Goal: Task Accomplishment & Management: Use online tool/utility

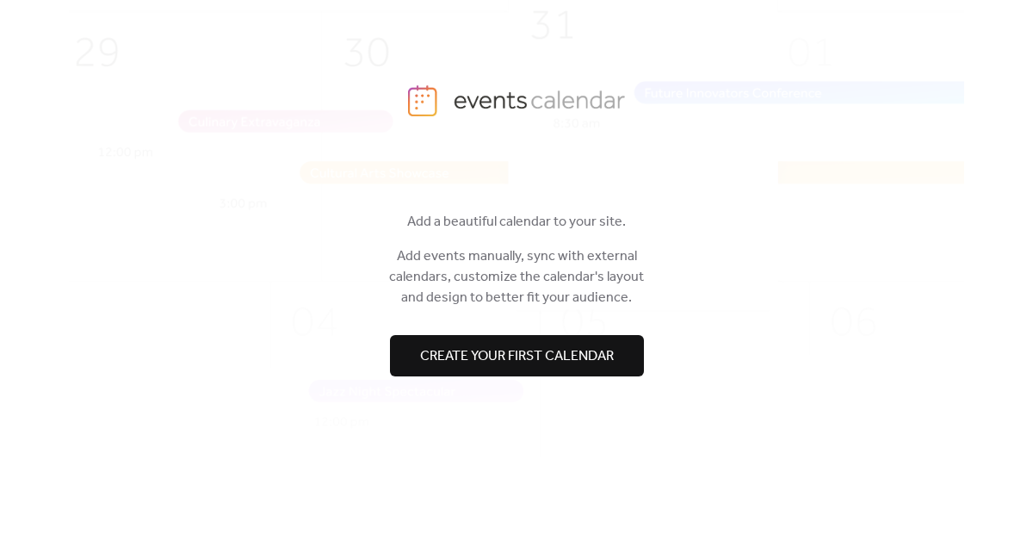
click at [519, 376] on div "Hi! 👋 Add a beautiful calendar to your site. Add events manually, sync with ext…" at bounding box center [516, 343] width 895 height 370
click at [541, 346] on span "Create your first calendar" at bounding box center [517, 356] width 194 height 21
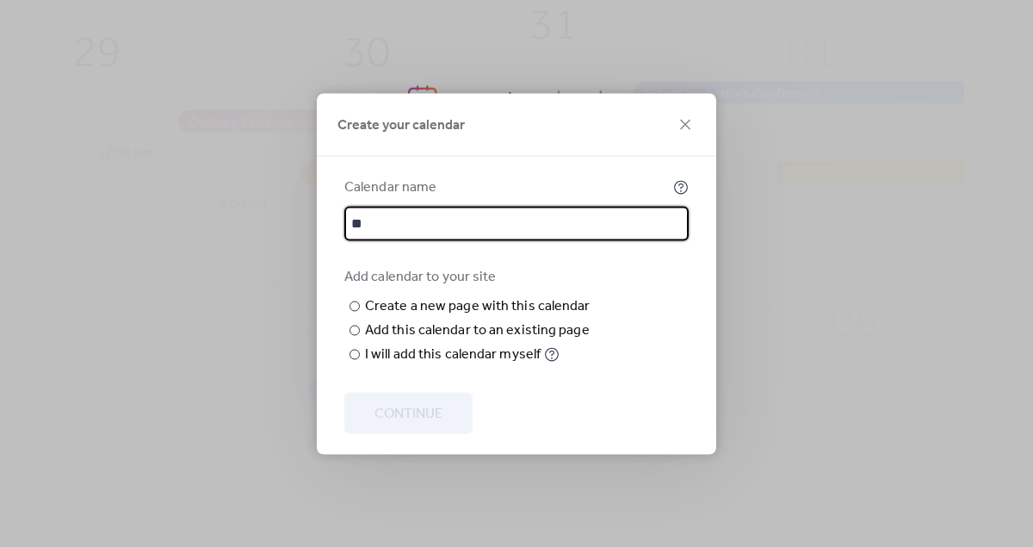
type input "*"
type input "**********"
click at [412, 340] on div "Add this calendar to an existing page" at bounding box center [477, 329] width 225 height 21
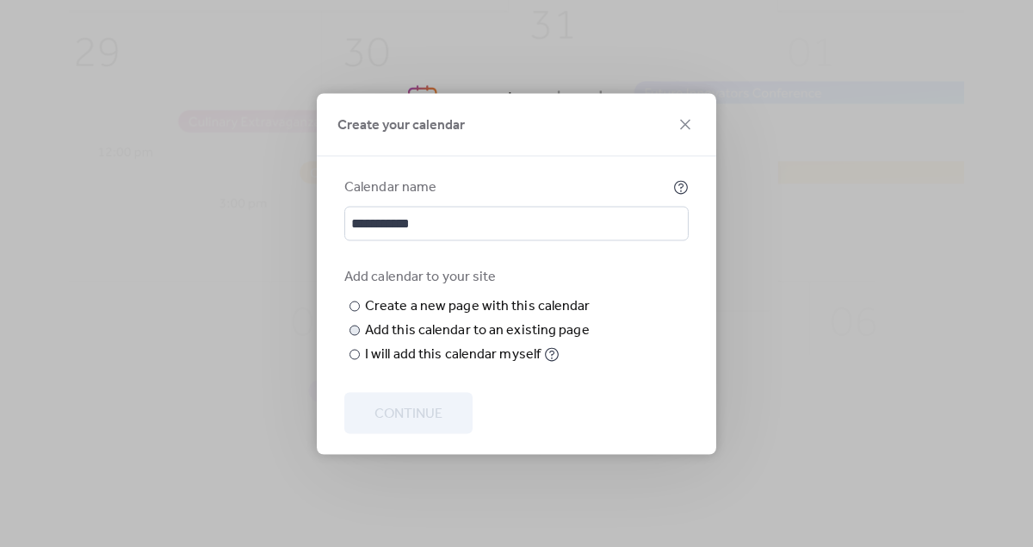
click at [0, 0] on div "Choose page" at bounding box center [0, 0] width 0 height 0
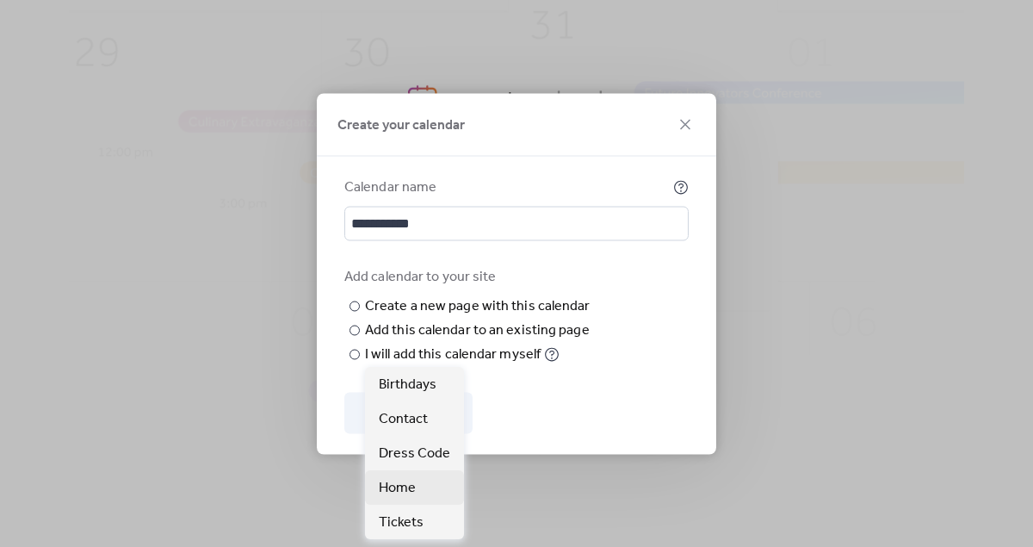
scroll to position [3, 0]
click at [411, 486] on span "Home" at bounding box center [397, 488] width 37 height 21
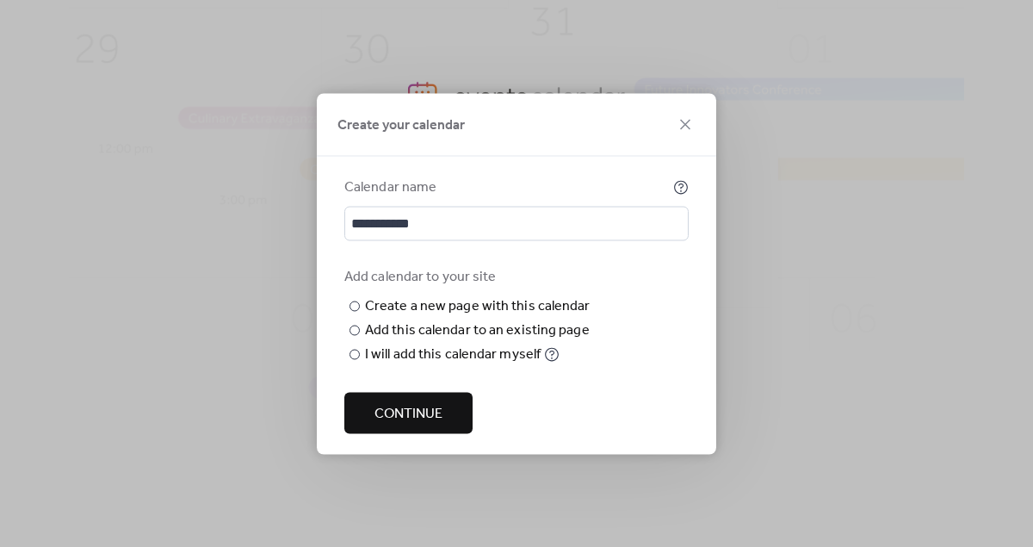
click at [402, 424] on span "Continue" at bounding box center [409, 413] width 68 height 21
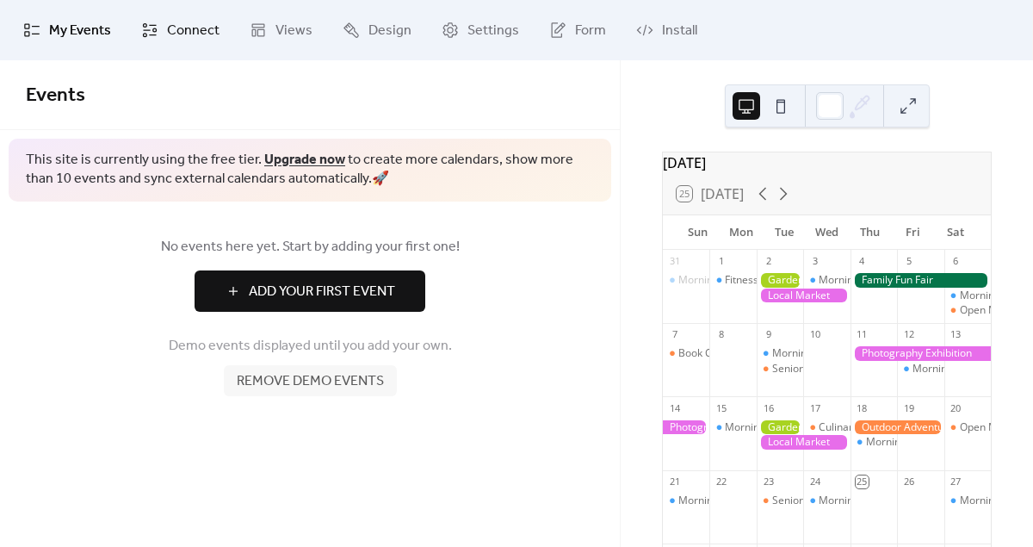
click at [167, 33] on span "Connect" at bounding box center [193, 31] width 53 height 21
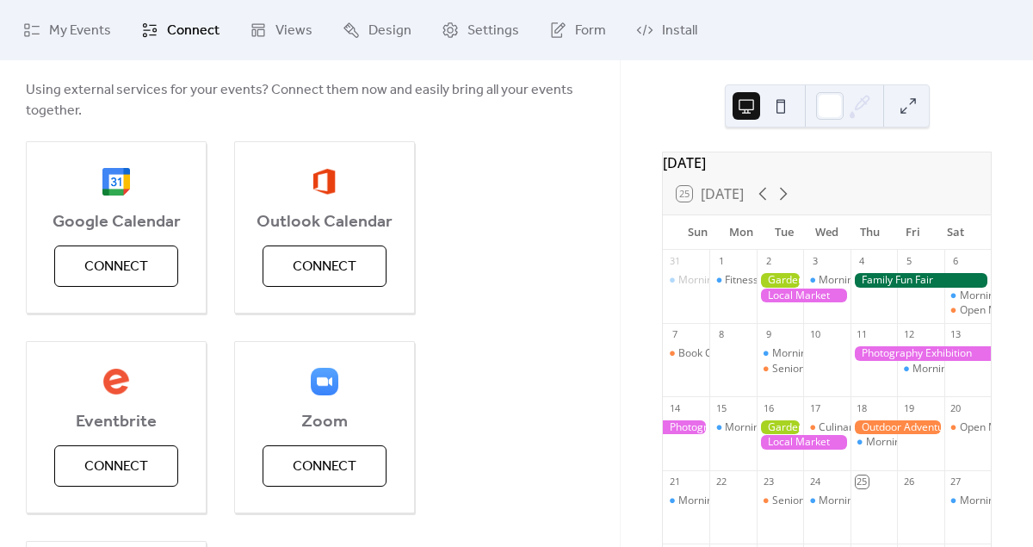
scroll to position [268, 0]
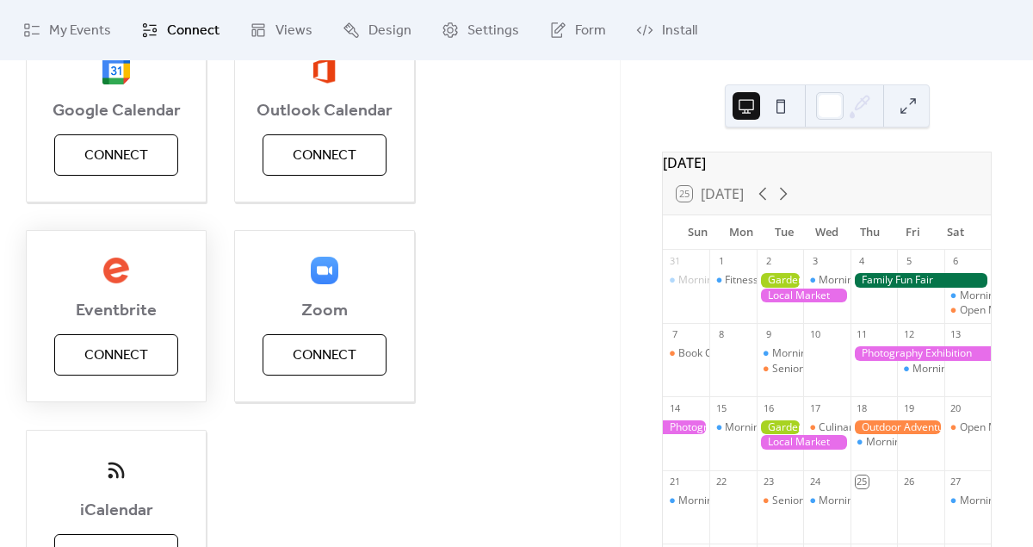
click at [99, 350] on span "Connect" at bounding box center [116, 355] width 64 height 21
